Goal: Task Accomplishment & Management: Use online tool/utility

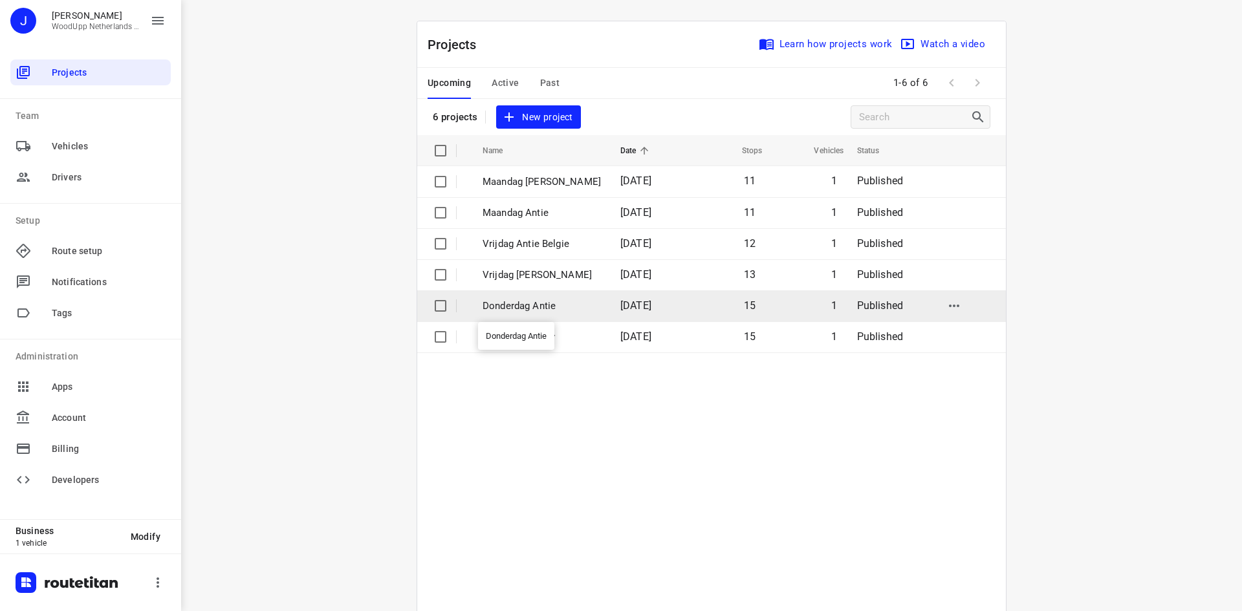
click at [521, 310] on p "Donderdag Antie" at bounding box center [542, 306] width 118 height 15
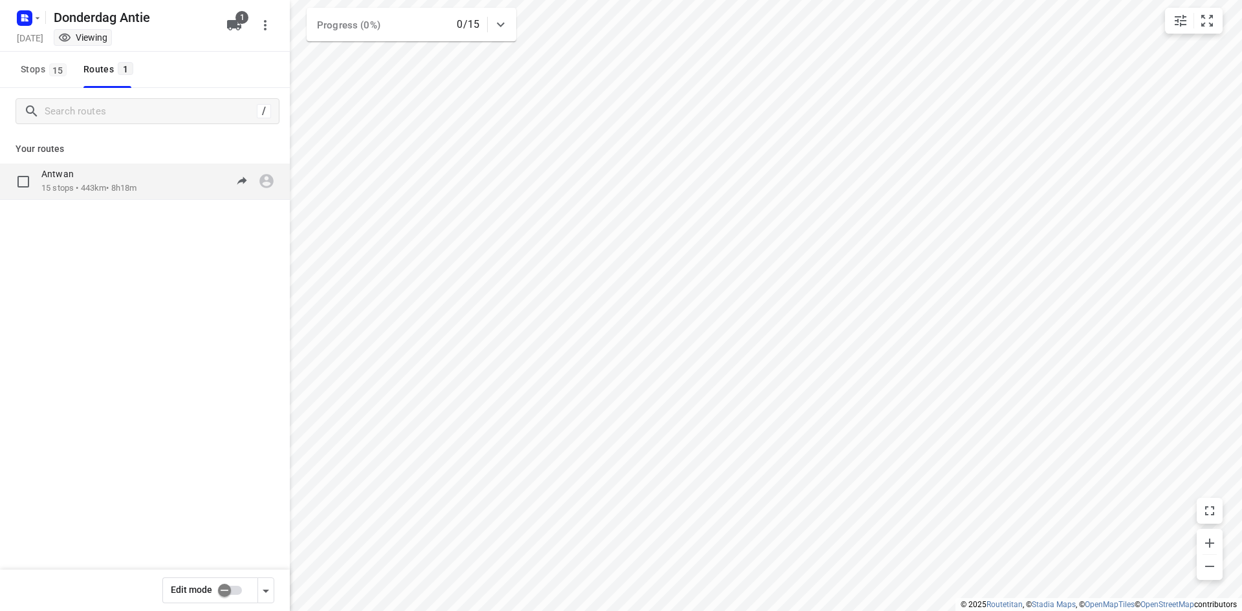
click at [113, 178] on div "Antwan" at bounding box center [88, 175] width 95 height 14
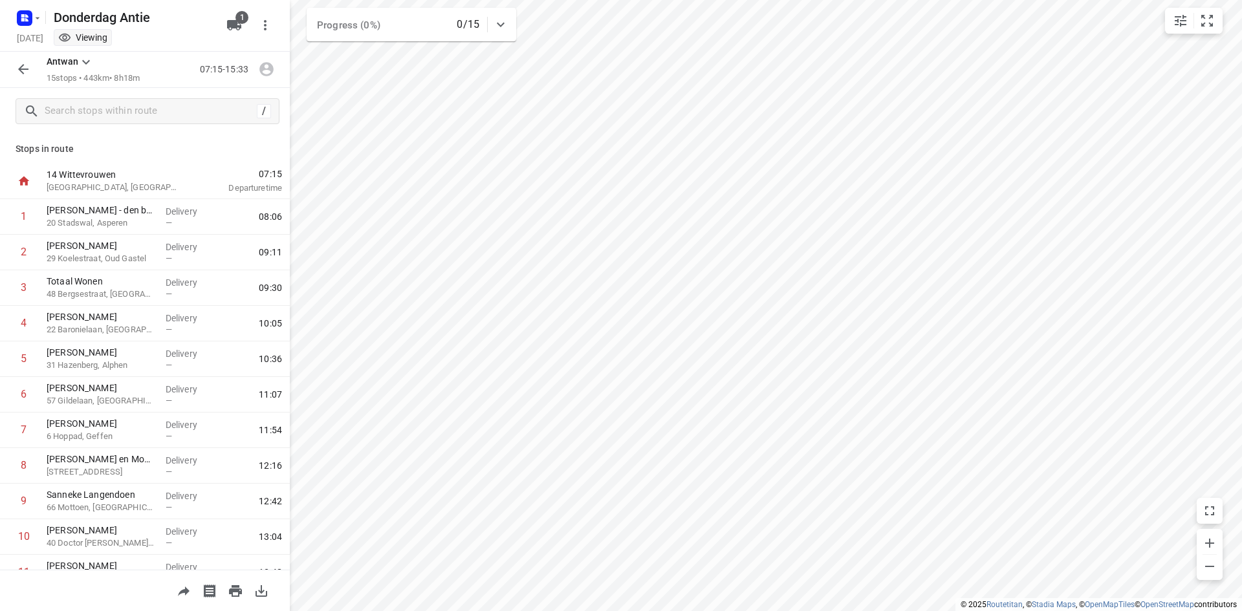
click at [29, 69] on icon "button" at bounding box center [24, 69] width 16 height 16
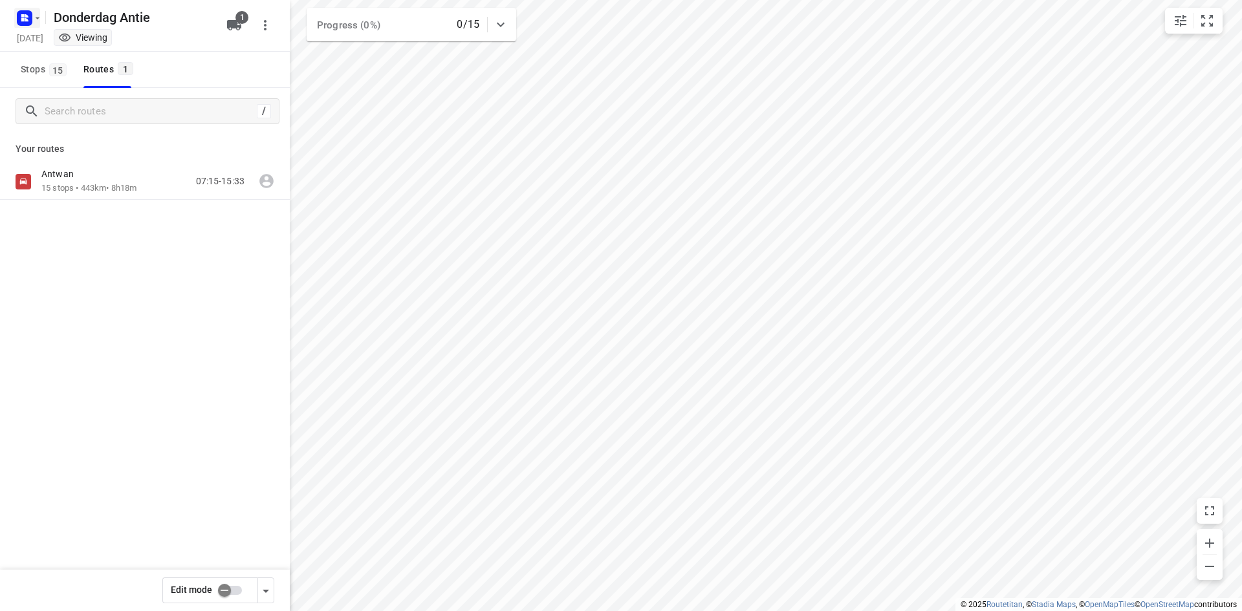
click at [21, 16] on rect "button" at bounding box center [25, 18] width 16 height 16
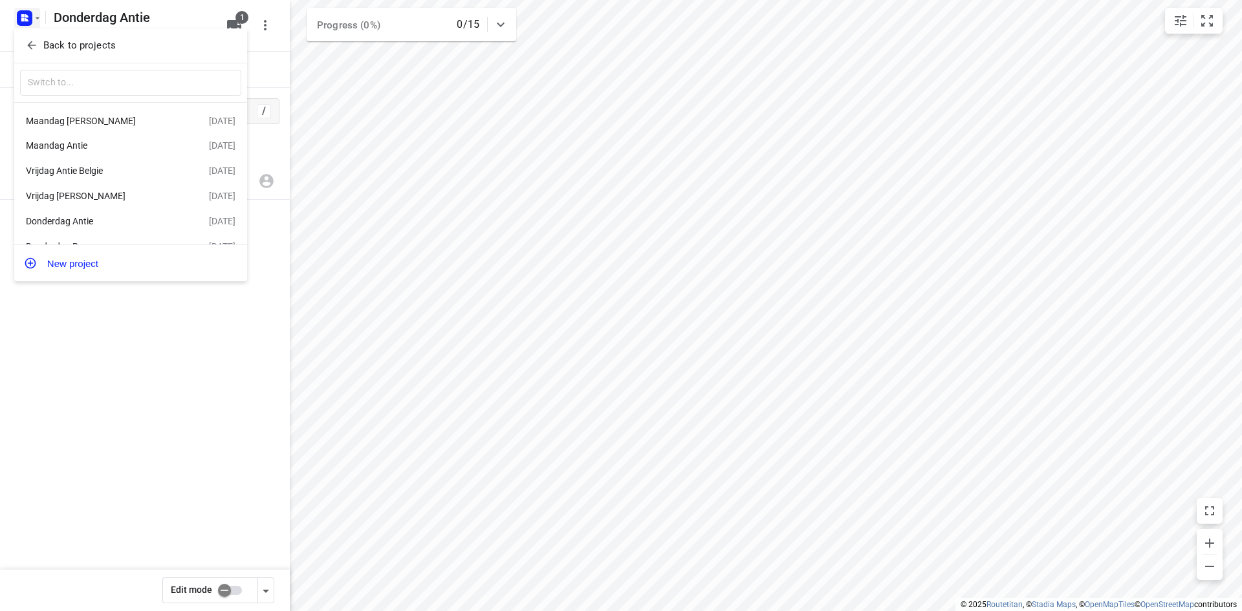
click at [87, 123] on div "Maandag [PERSON_NAME]" at bounding box center [100, 121] width 149 height 10
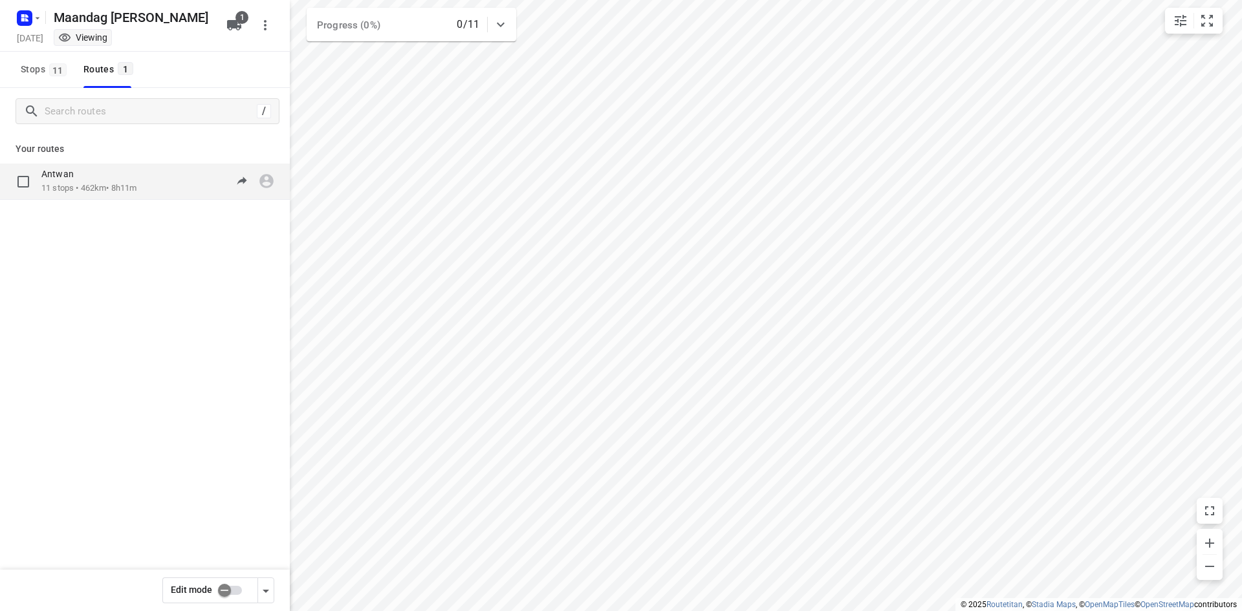
click at [105, 183] on p "11 stops • 462km • 8h11m" at bounding box center [88, 188] width 95 height 12
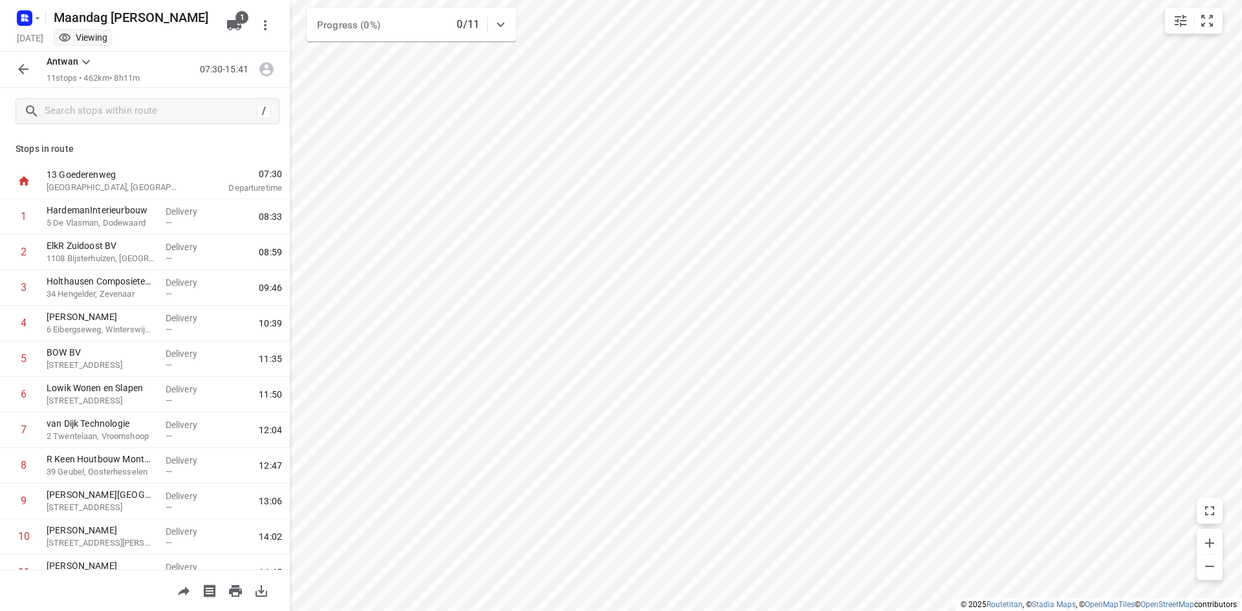
click at [43, 8] on div "Maandag [PERSON_NAME]" at bounding box center [115, 16] width 207 height 23
click at [44, 17] on div "Maandag [PERSON_NAME]" at bounding box center [115, 16] width 207 height 23
click at [38, 17] on icon "button" at bounding box center [37, 18] width 10 height 10
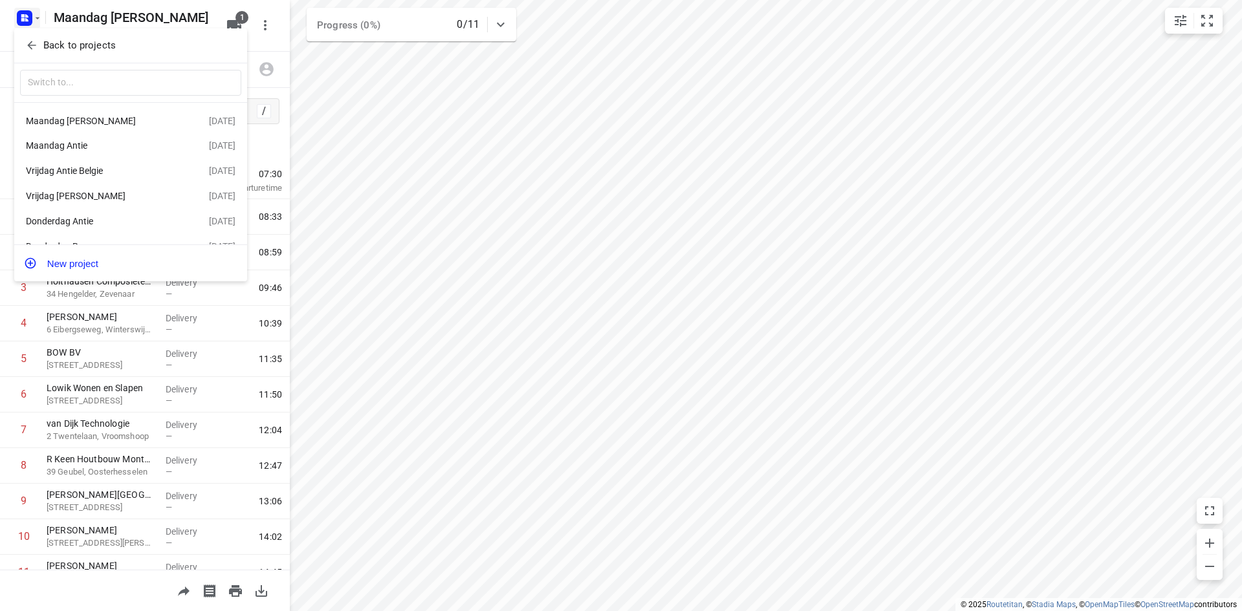
click at [111, 192] on div "Vrijdag [PERSON_NAME]" at bounding box center [117, 196] width 183 height 16
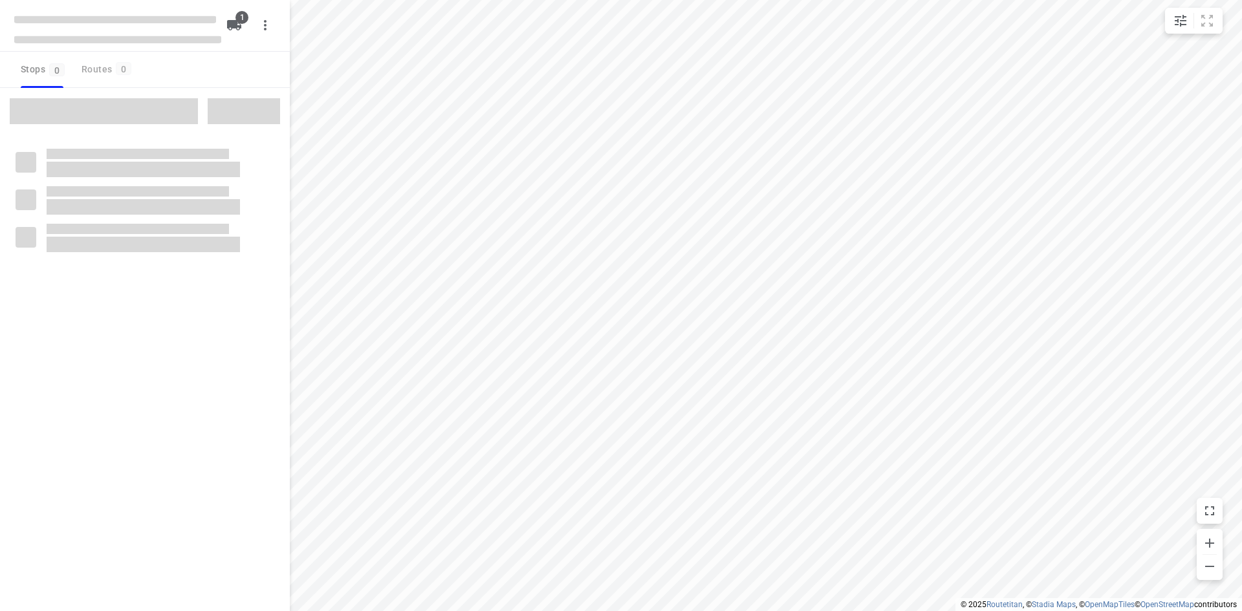
type input "distance"
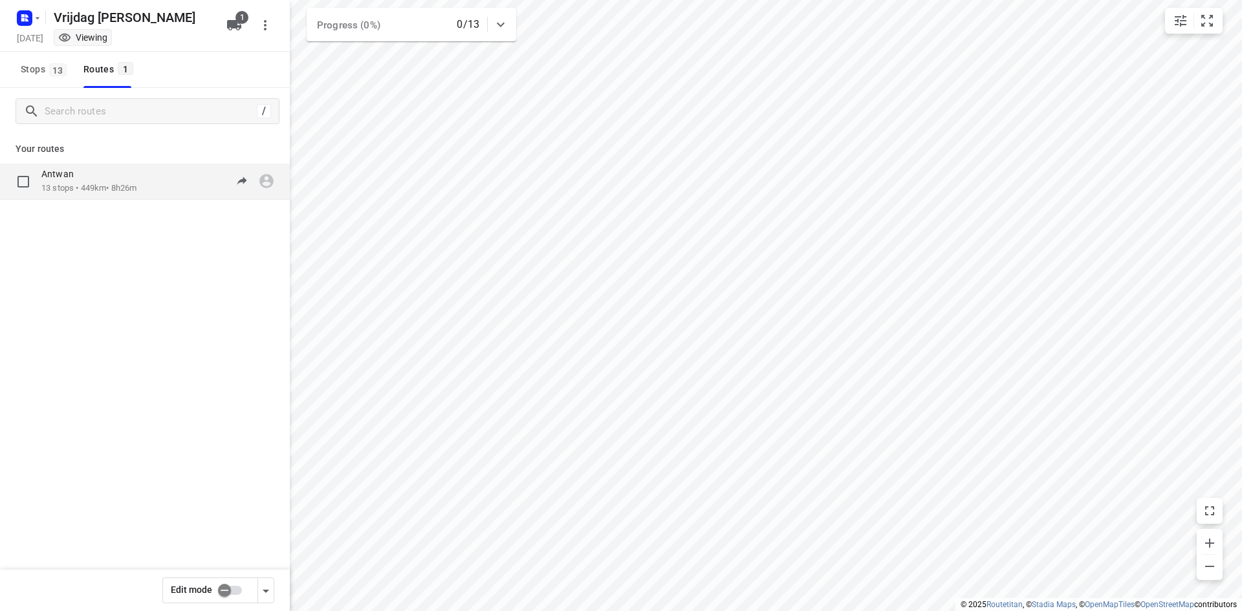
click at [112, 192] on p "13 stops • 449km • 8h26m" at bounding box center [88, 188] width 95 height 12
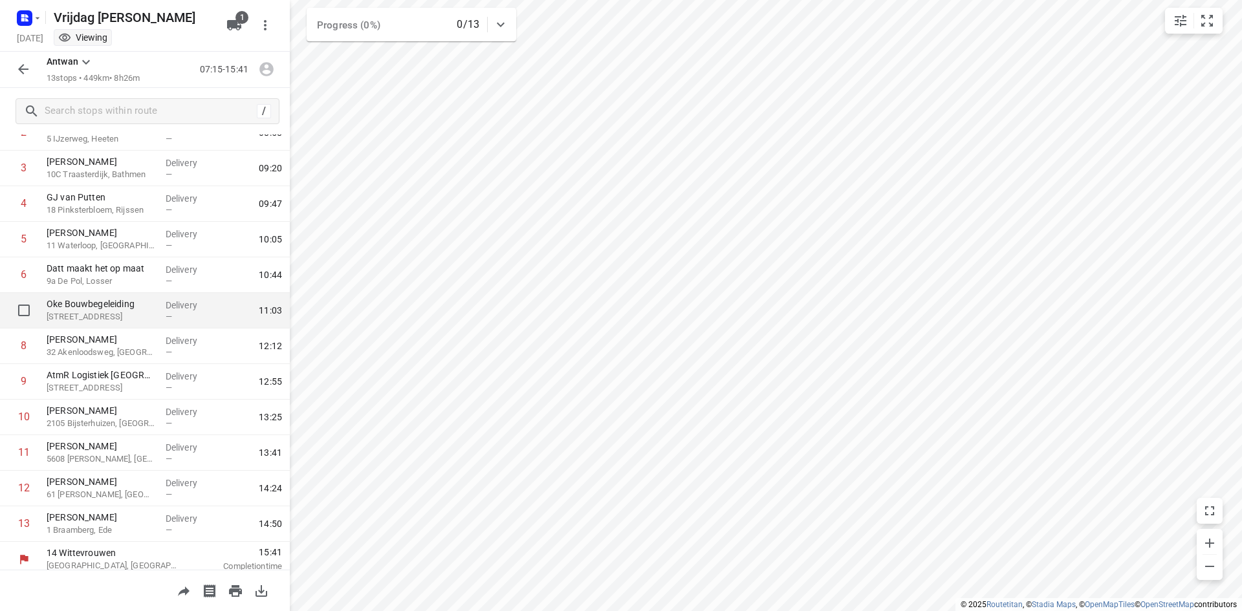
scroll to position [127, 0]
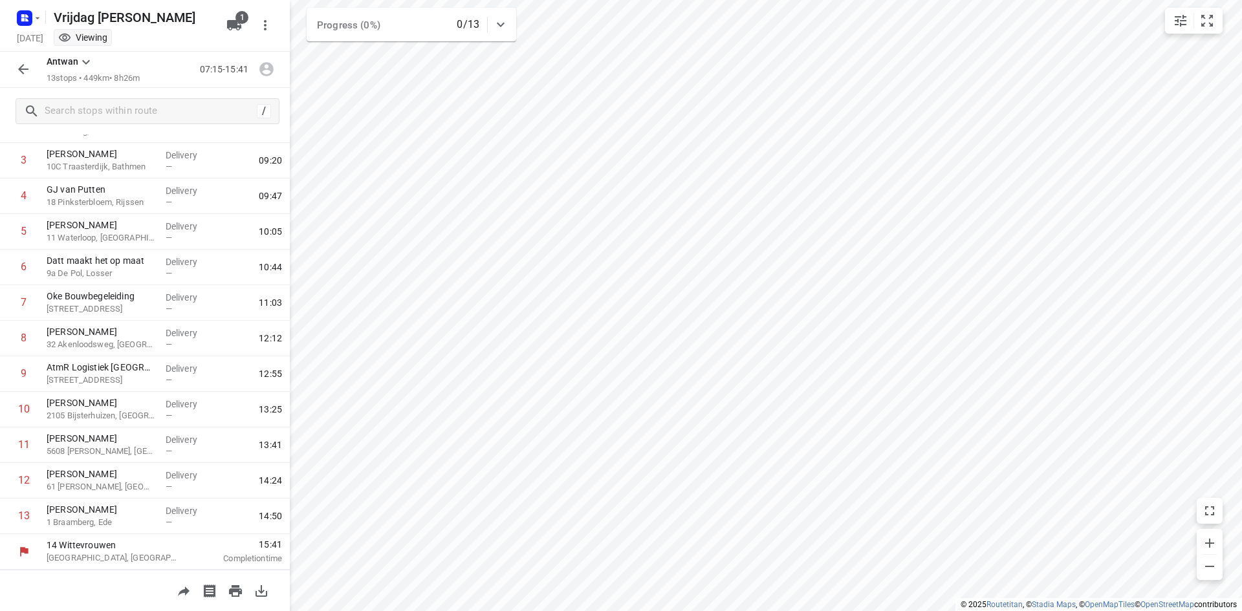
click at [17, 74] on icon "button" at bounding box center [24, 69] width 16 height 16
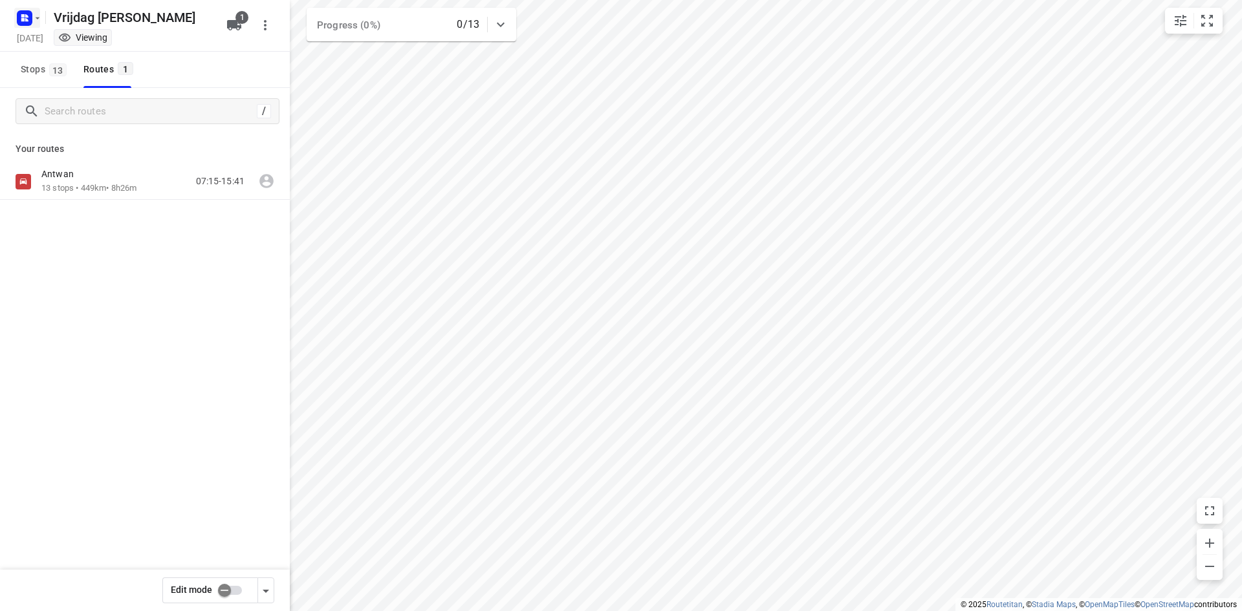
click at [27, 27] on icon "button" at bounding box center [24, 18] width 21 height 21
click at [36, 42] on icon "button" at bounding box center [31, 45] width 13 height 13
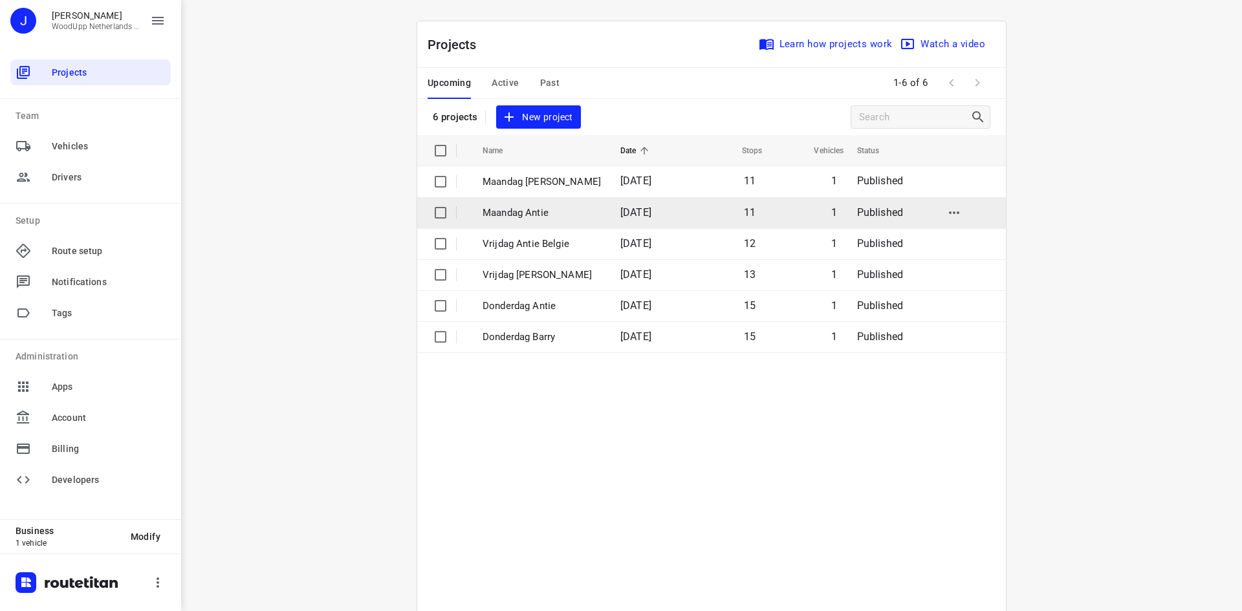
click at [548, 210] on p "Maandag Antie" at bounding box center [542, 213] width 118 height 15
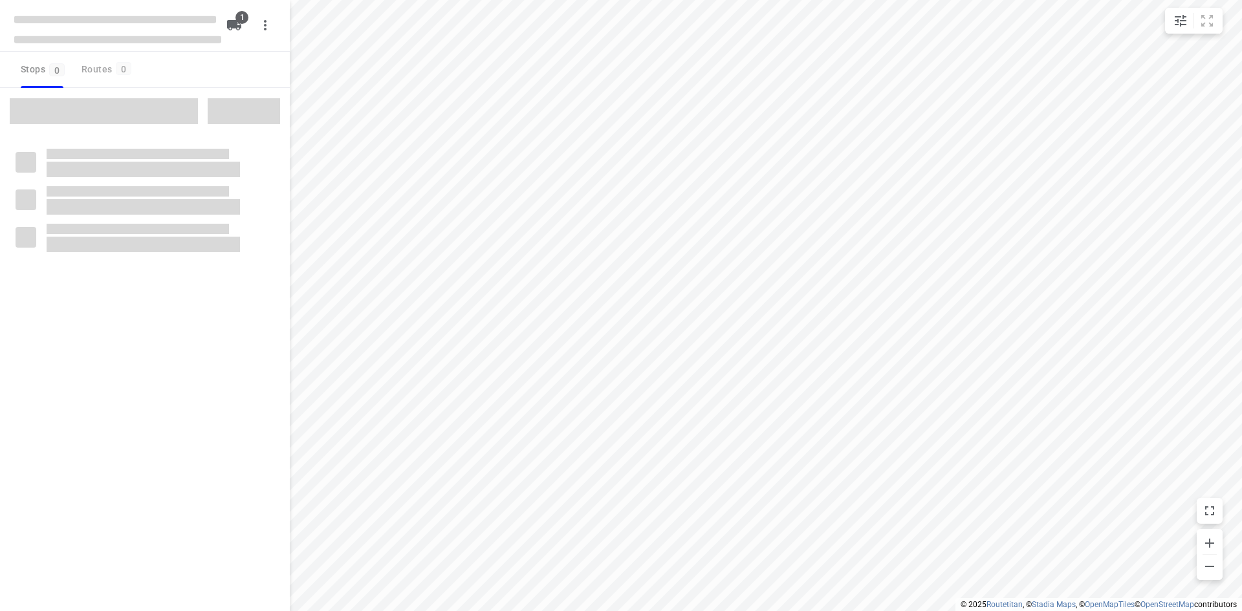
type input "distance"
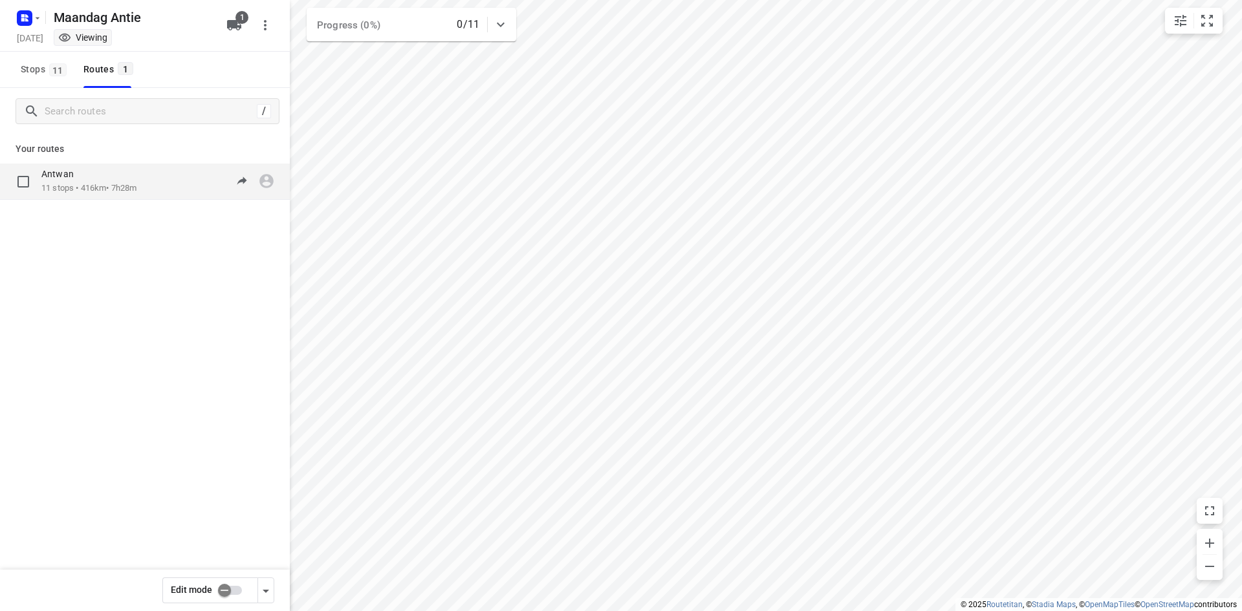
click at [136, 191] on p "11 stops • 416km • 7h28m" at bounding box center [88, 188] width 95 height 12
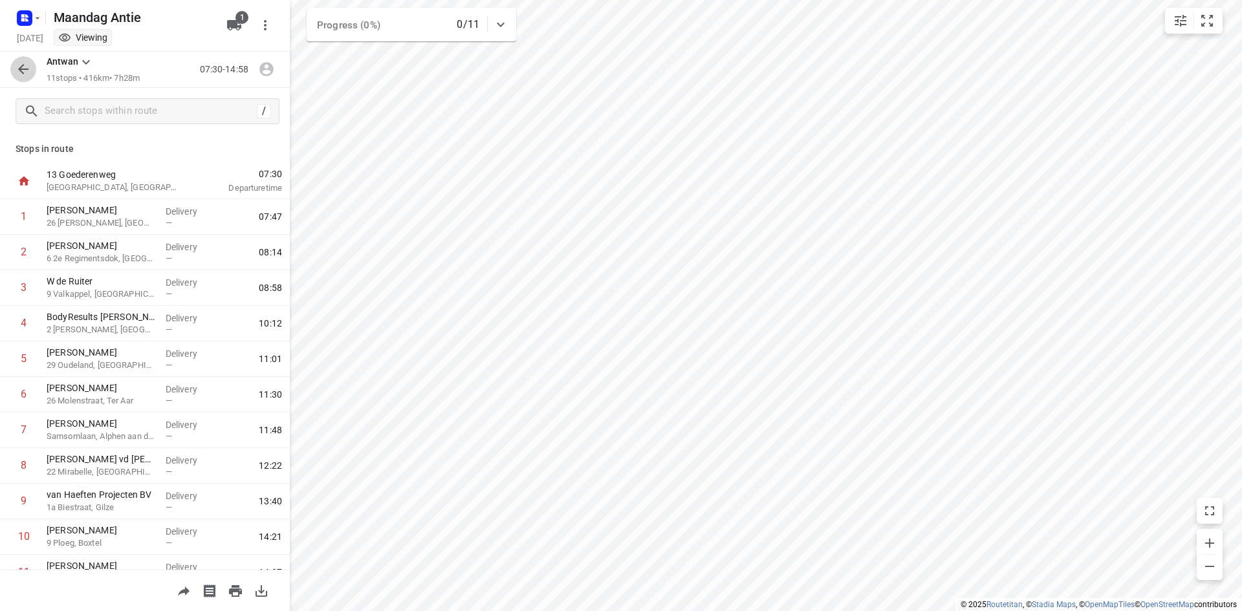
click at [25, 67] on icon "button" at bounding box center [24, 69] width 16 height 16
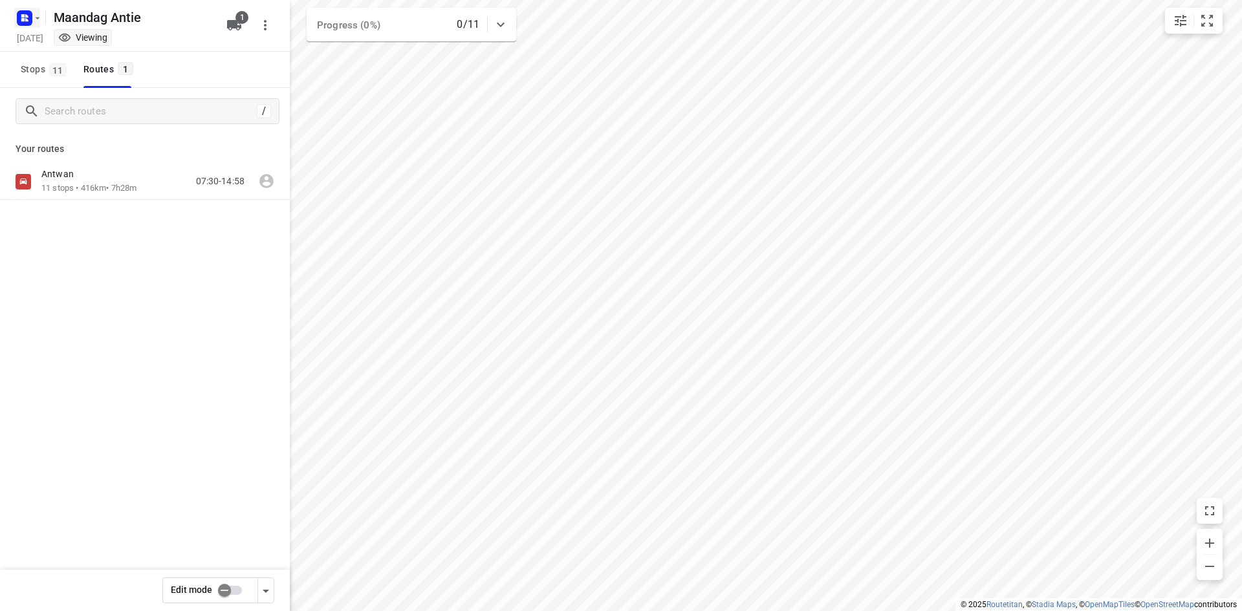
click at [31, 26] on icon "button" at bounding box center [24, 18] width 21 height 21
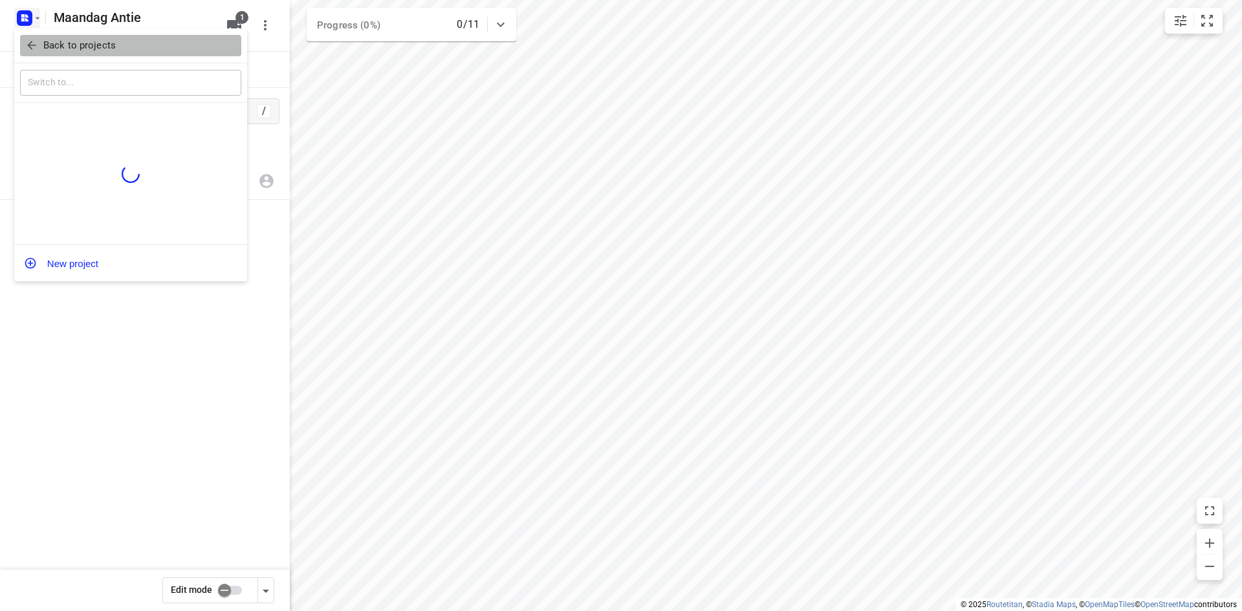
click at [57, 52] on p "Back to projects" at bounding box center [79, 45] width 72 height 15
